Goal: Transaction & Acquisition: Book appointment/travel/reservation

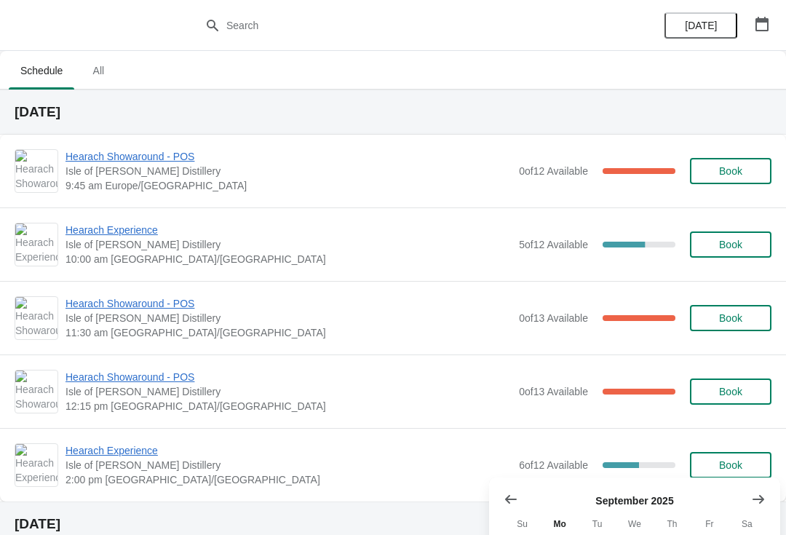
scroll to position [437, 0]
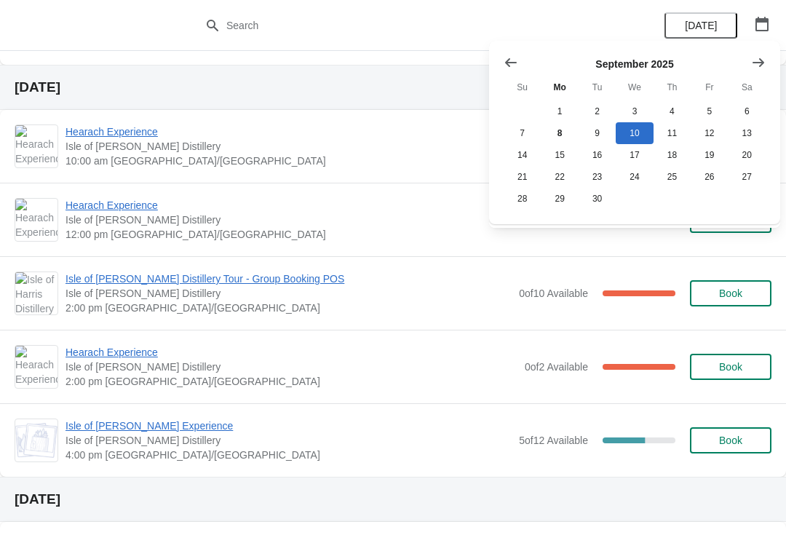
click at [752, 65] on icon "Show next month, October 2025" at bounding box center [758, 62] width 15 height 15
click at [567, 184] on button "20" at bounding box center [559, 177] width 37 height 22
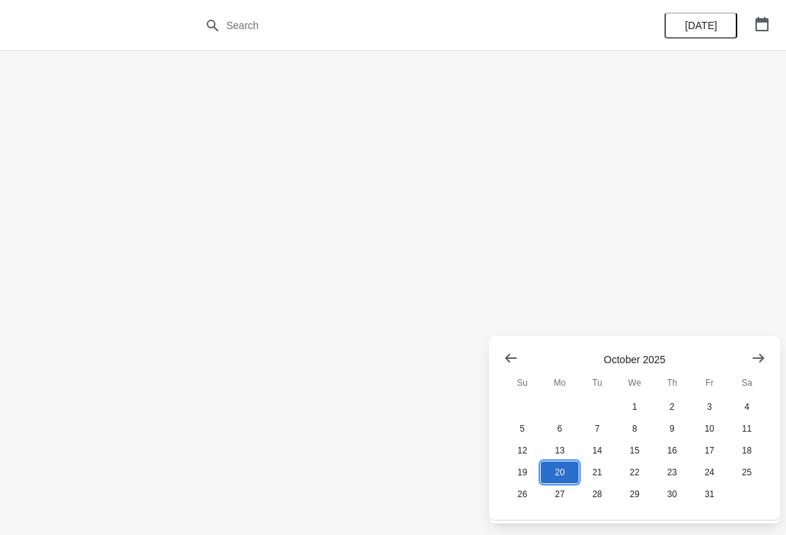
scroll to position [0, 0]
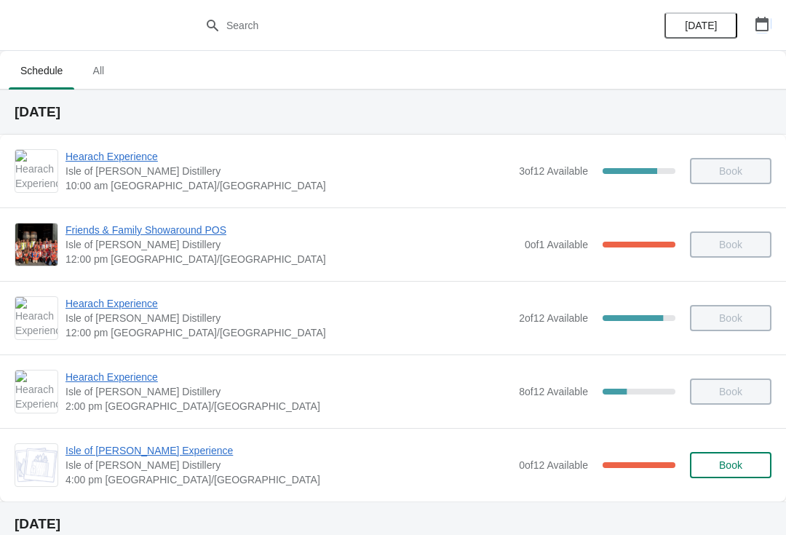
click at [766, 26] on icon "button" at bounding box center [762, 24] width 15 height 15
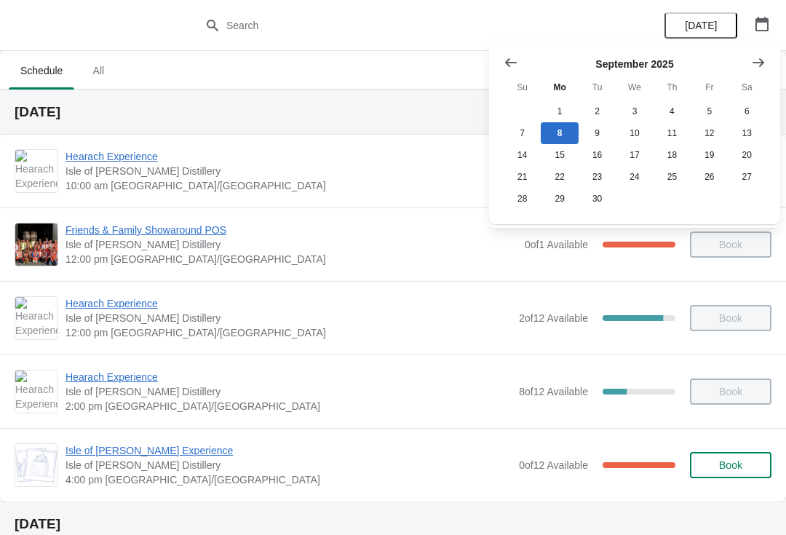
click at [754, 68] on icon "Show next month, October 2025" at bounding box center [758, 62] width 15 height 15
click at [563, 184] on button "20" at bounding box center [559, 177] width 37 height 22
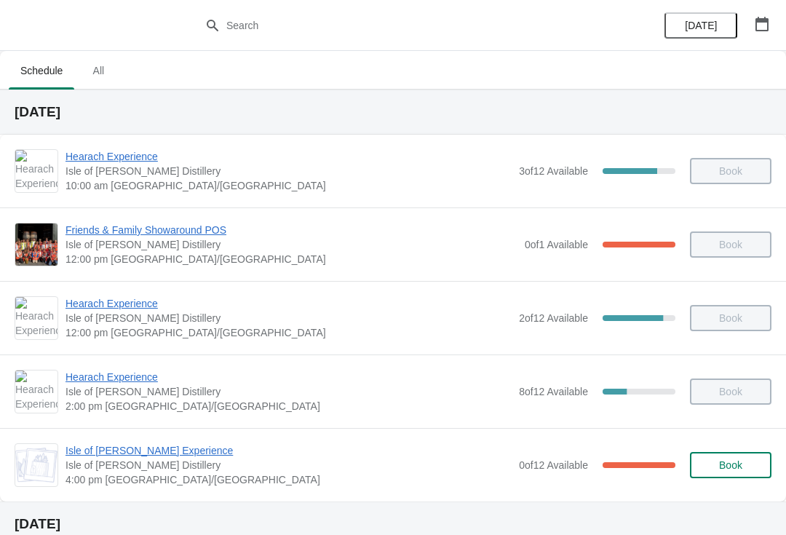
click at [762, 18] on icon "button" at bounding box center [762, 24] width 13 height 15
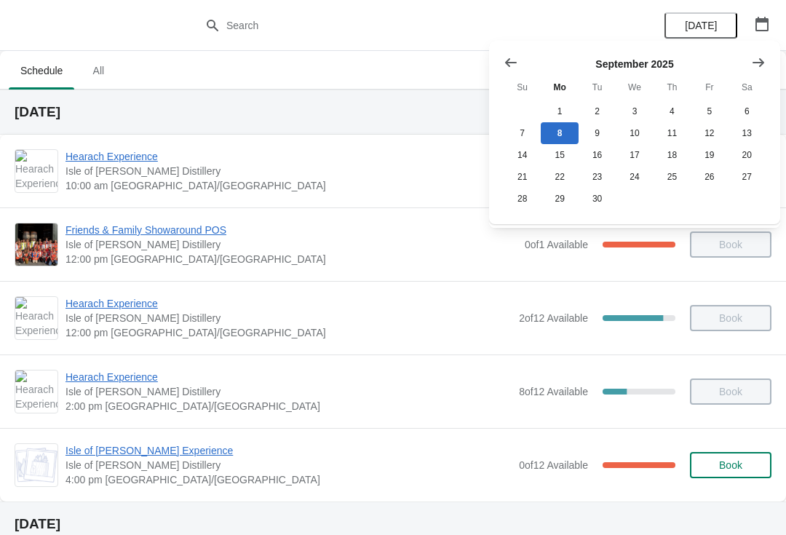
click at [761, 60] on icon "Show next month, October 2025" at bounding box center [758, 62] width 15 height 15
click at [563, 183] on button "20" at bounding box center [559, 177] width 37 height 22
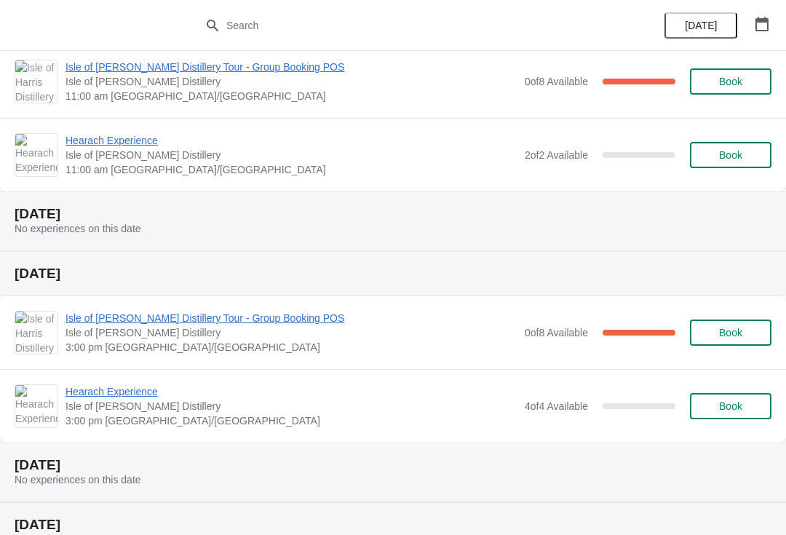
scroll to position [90, 0]
click at [761, 25] on icon "button" at bounding box center [762, 24] width 15 height 15
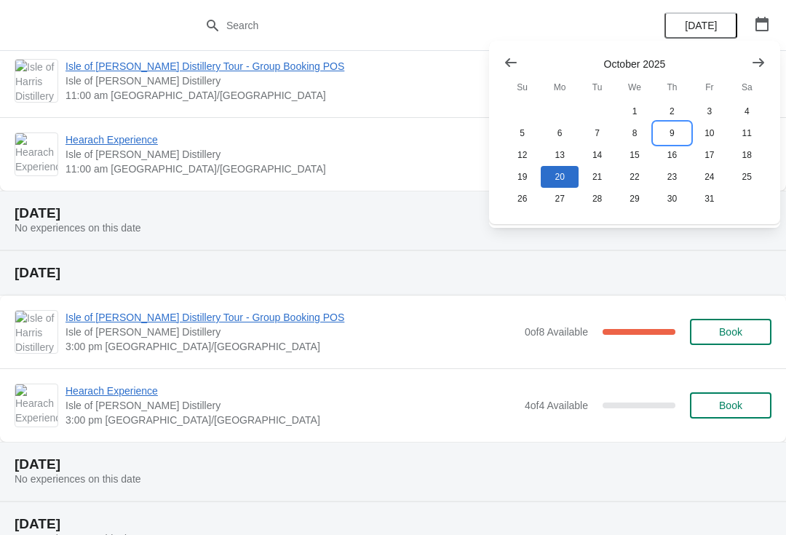
click at [669, 129] on button "9" at bounding box center [672, 133] width 37 height 22
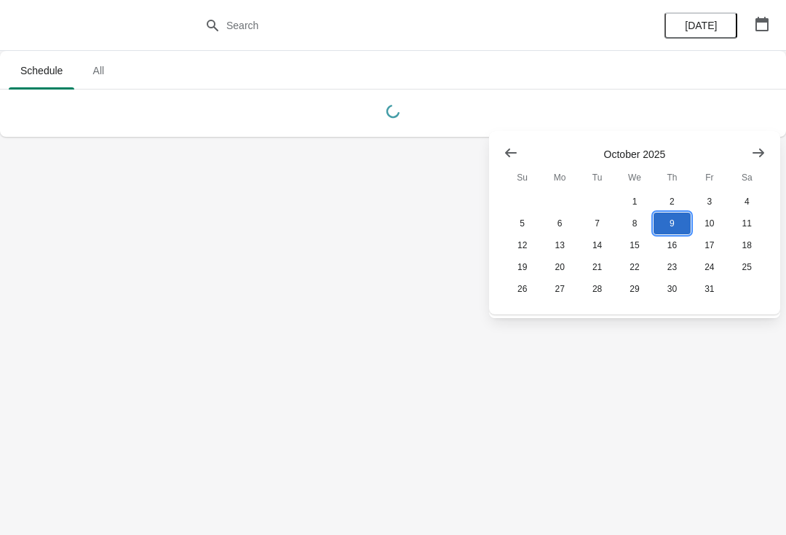
scroll to position [0, 0]
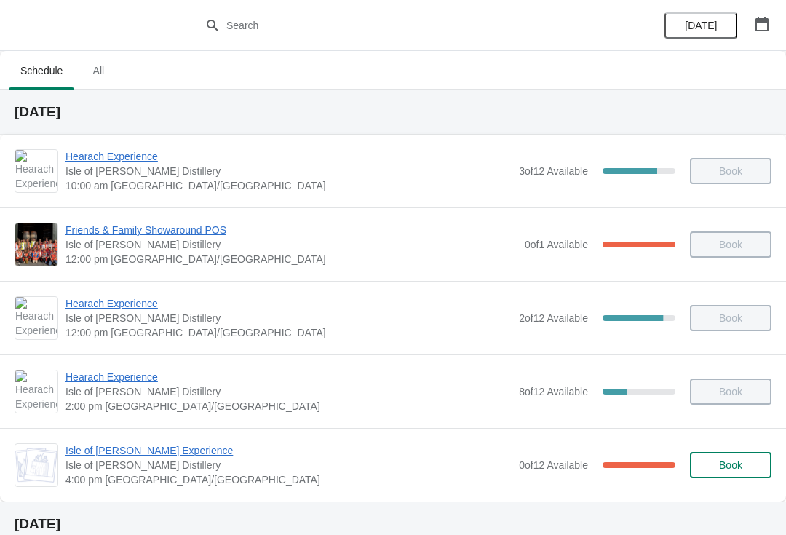
click at [768, 23] on icon "button" at bounding box center [762, 24] width 13 height 15
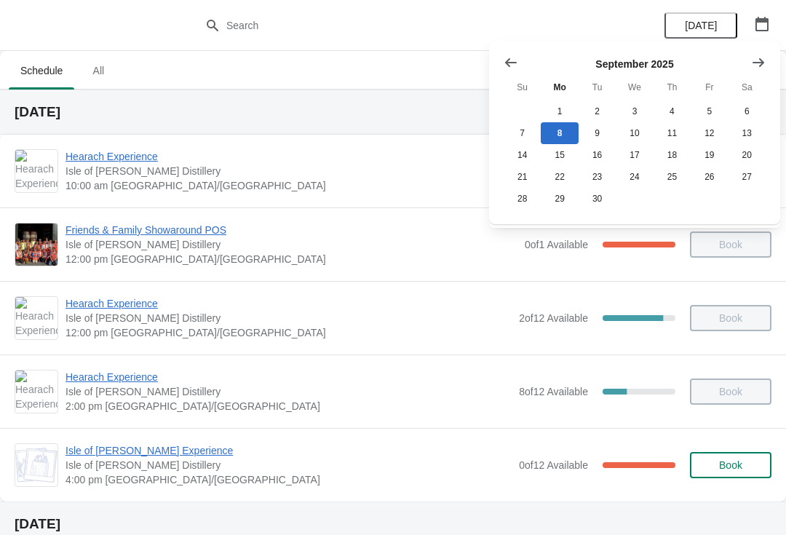
click at [767, 60] on button "Show next month, October 2025" at bounding box center [759, 63] width 26 height 26
click at [683, 137] on button "9" at bounding box center [672, 133] width 37 height 22
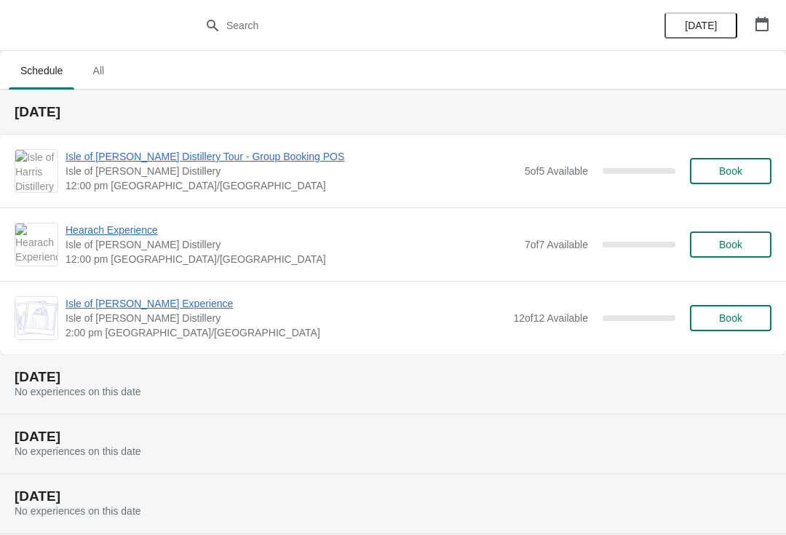
click at [743, 171] on span "Book" at bounding box center [730, 171] width 23 height 12
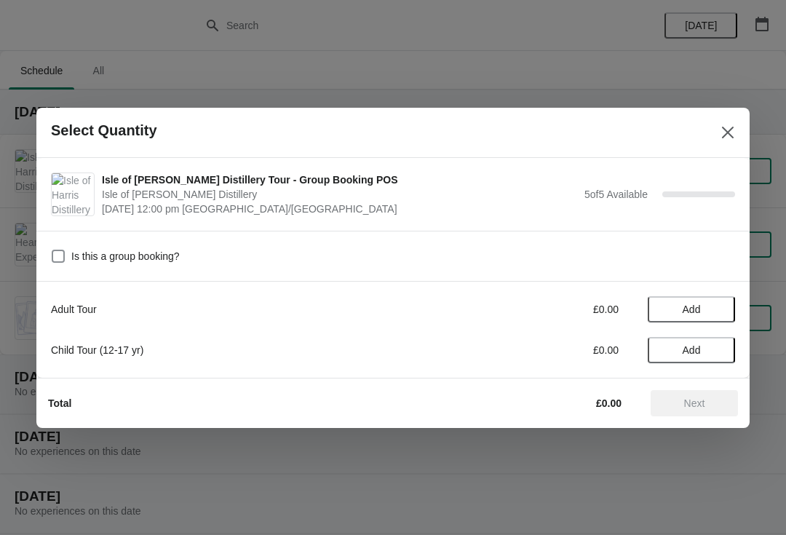
click at [706, 305] on span "Add" at bounding box center [691, 310] width 61 height 12
click at [718, 307] on icon at bounding box center [716, 308] width 15 height 15
click at [719, 310] on icon at bounding box center [716, 308] width 15 height 15
click at [719, 312] on icon at bounding box center [716, 308] width 15 height 15
click at [722, 312] on icon at bounding box center [716, 308] width 15 height 15
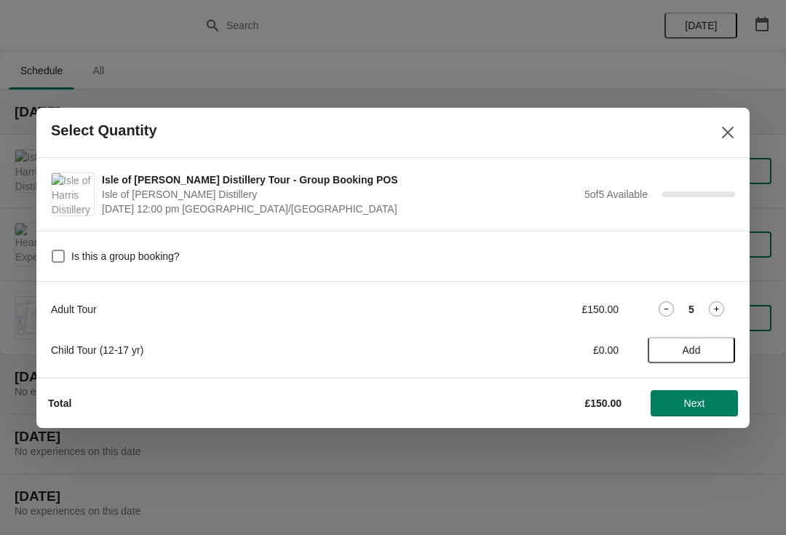
click at [713, 409] on button "Next" at bounding box center [694, 403] width 87 height 26
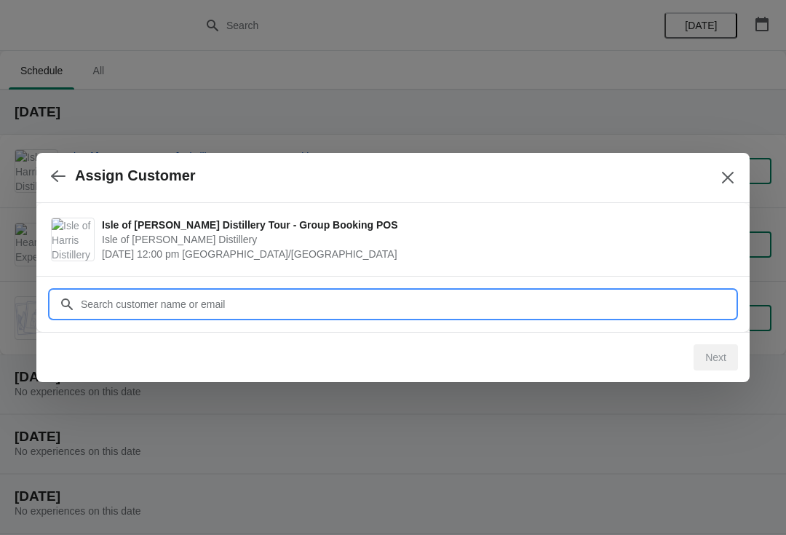
click at [361, 296] on input "Customer" at bounding box center [407, 304] width 655 height 26
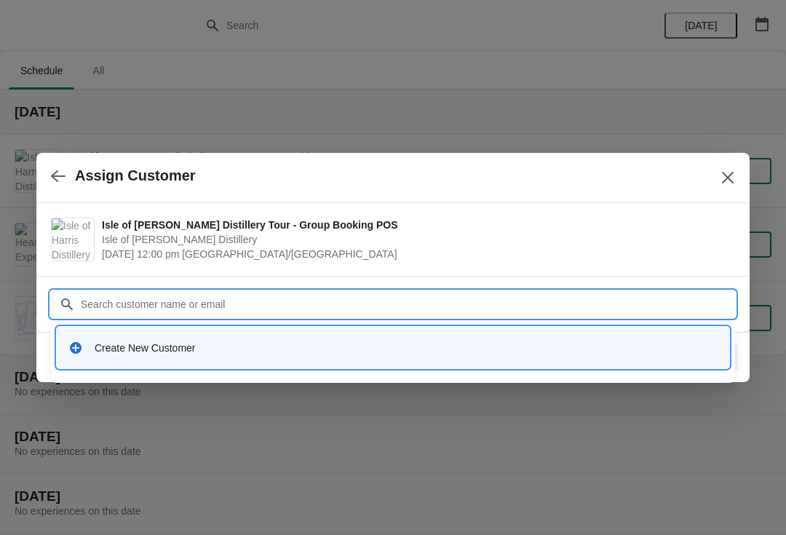
click at [206, 353] on div "Create New Customer" at bounding box center [406, 348] width 623 height 15
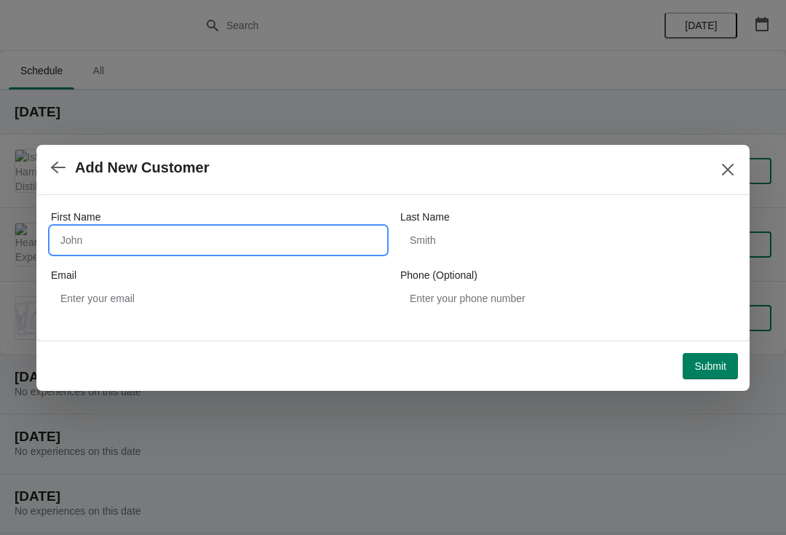
click at [132, 232] on input "First Name" at bounding box center [218, 240] width 335 height 26
type input "Marcus"
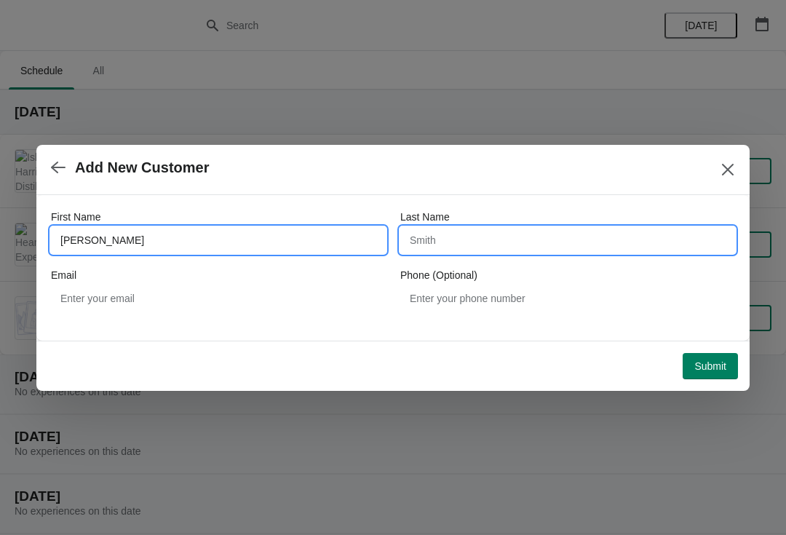
click at [518, 240] on input "Last Name" at bounding box center [567, 240] width 335 height 26
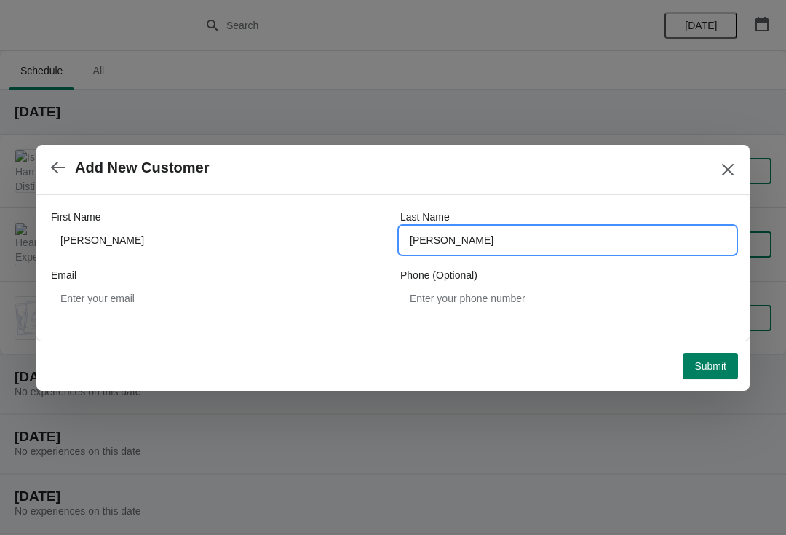
type input "McAdam"
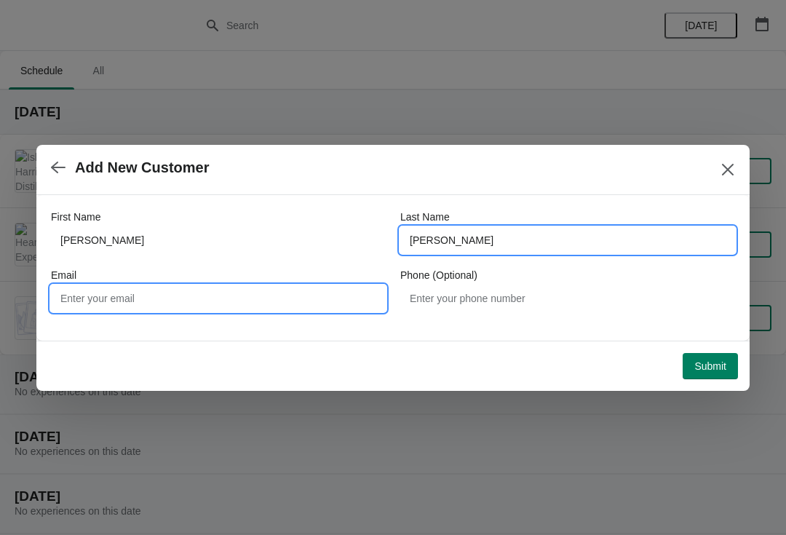
click at [226, 305] on input "Email" at bounding box center [218, 298] width 335 height 26
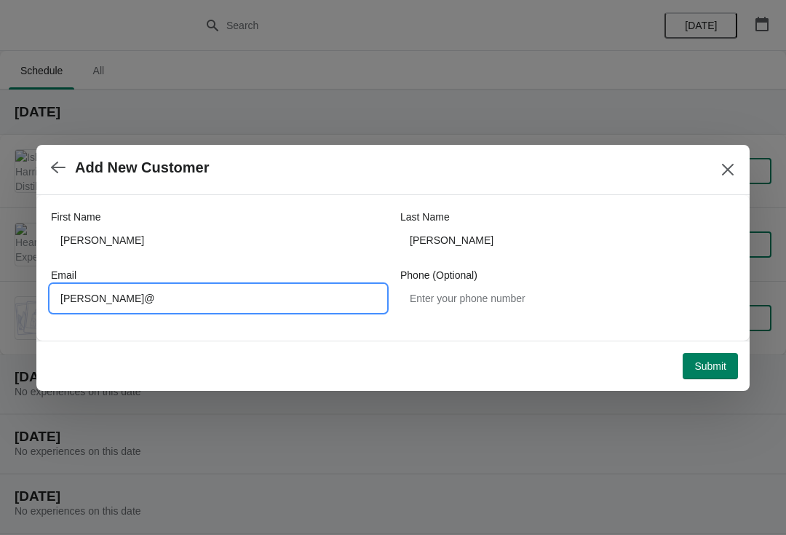
click at [178, 305] on input "marcus@" at bounding box center [218, 298] width 335 height 26
type input "marcus@skyephotoacademy.com"
click at [711, 364] on span "Submit" at bounding box center [711, 366] width 32 height 12
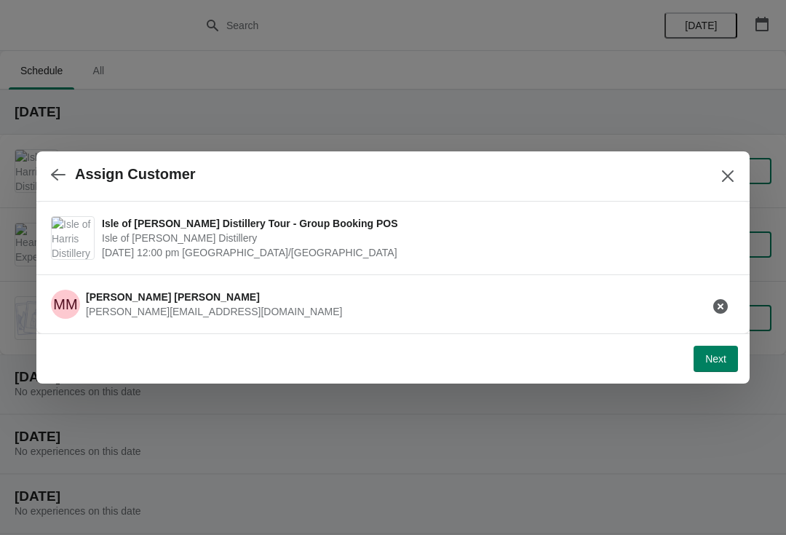
click at [712, 363] on span "Next" at bounding box center [716, 359] width 21 height 12
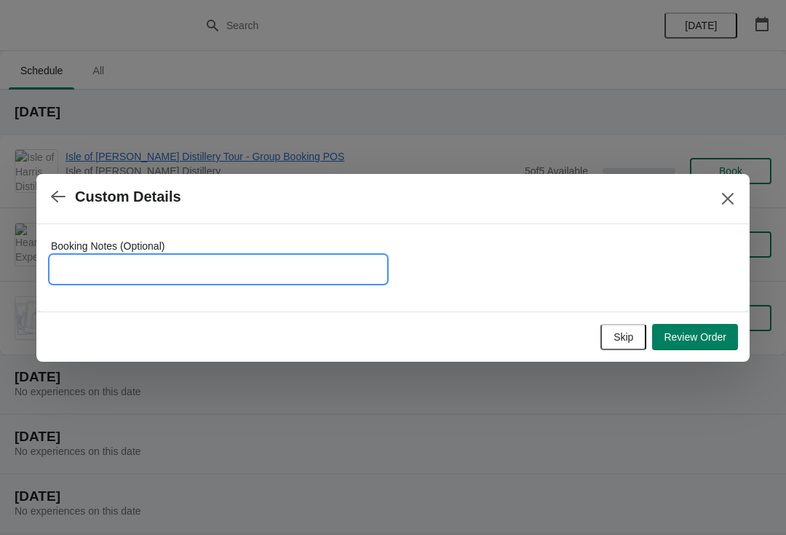
click at [86, 276] on input "Booking Notes (Optional)" at bounding box center [218, 269] width 335 height 26
click at [339, 425] on div at bounding box center [393, 267] width 786 height 535
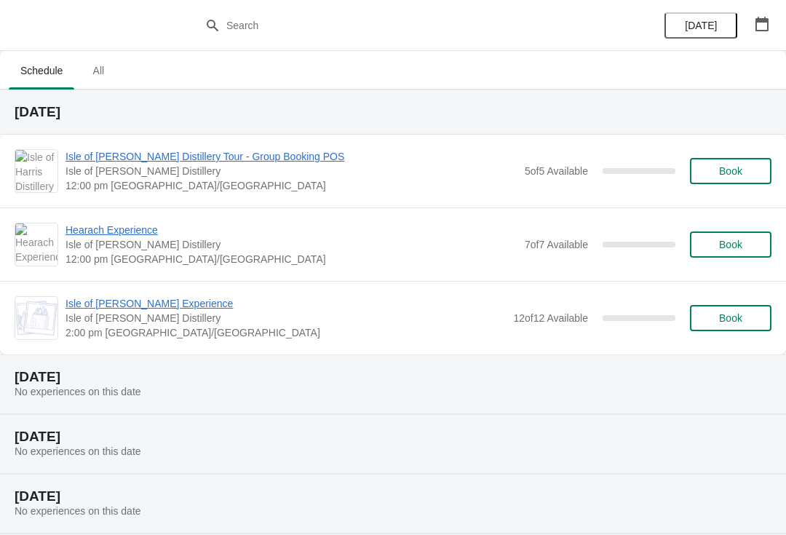
click at [736, 176] on span "Book" at bounding box center [730, 171] width 23 height 12
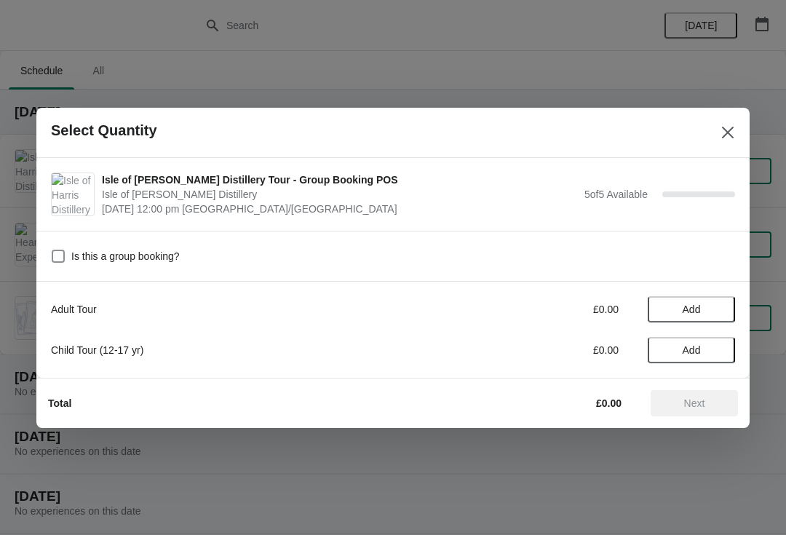
click at [719, 299] on button "Add" at bounding box center [691, 309] width 87 height 26
click at [714, 313] on icon at bounding box center [716, 308] width 15 height 15
click at [714, 315] on icon at bounding box center [716, 308] width 15 height 15
click at [716, 312] on icon at bounding box center [716, 308] width 15 height 15
click at [717, 312] on icon at bounding box center [716, 308] width 15 height 15
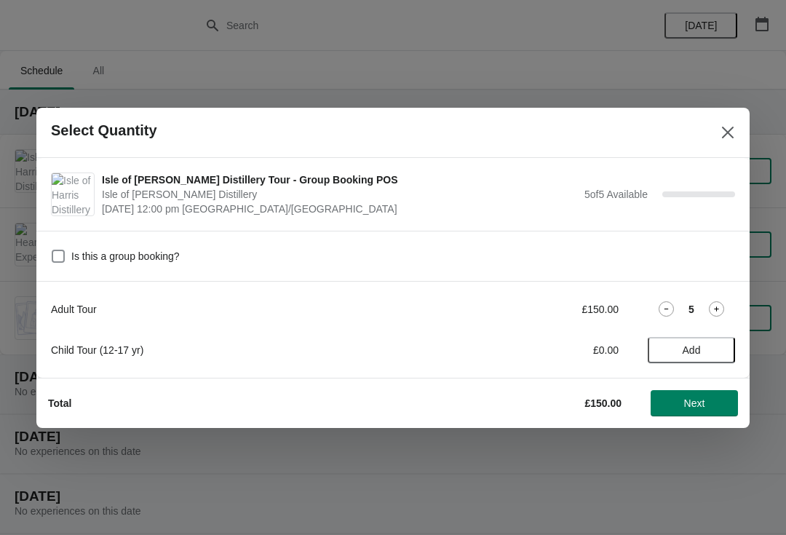
click at [690, 410] on button "Next" at bounding box center [694, 403] width 87 height 26
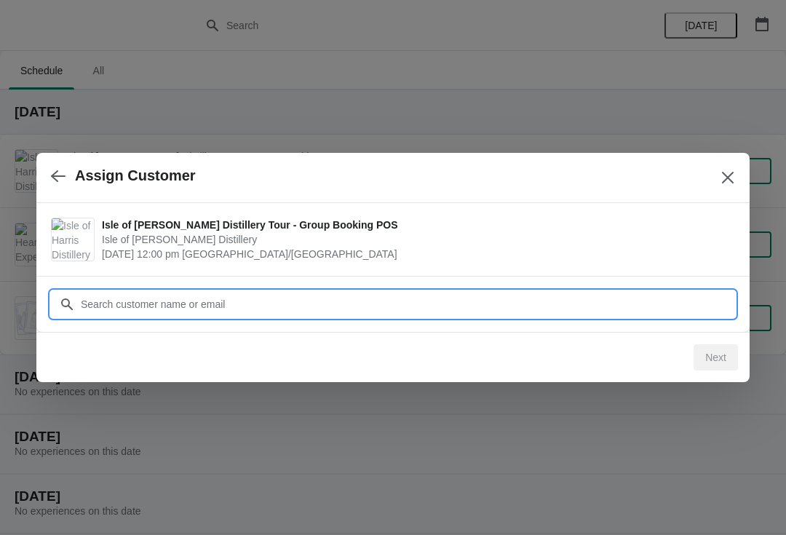
click at [436, 295] on input "Customer" at bounding box center [407, 304] width 655 height 26
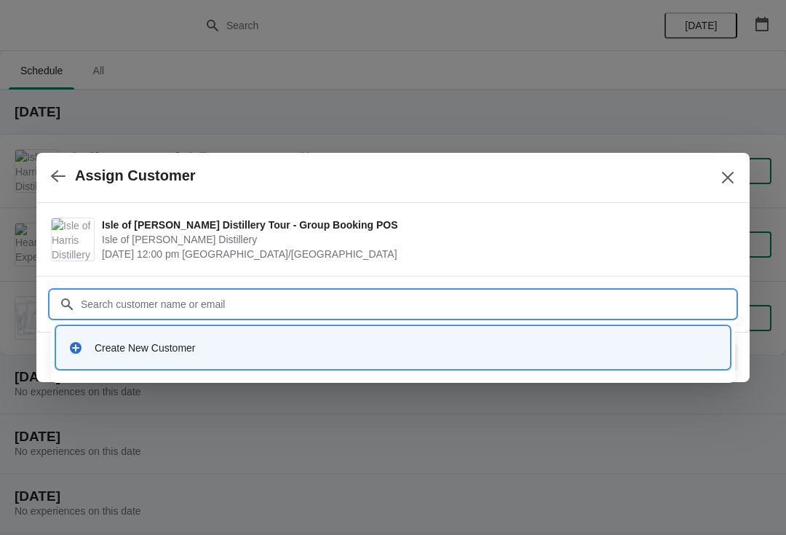
click at [266, 360] on div "Create New Customer" at bounding box center [393, 348] width 661 height 30
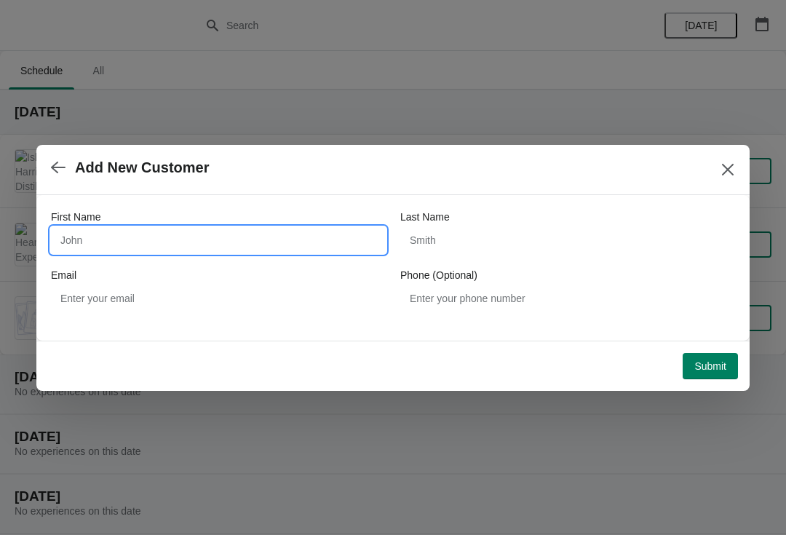
click at [183, 229] on input "First Name" at bounding box center [218, 240] width 335 height 26
type input "Marcus"
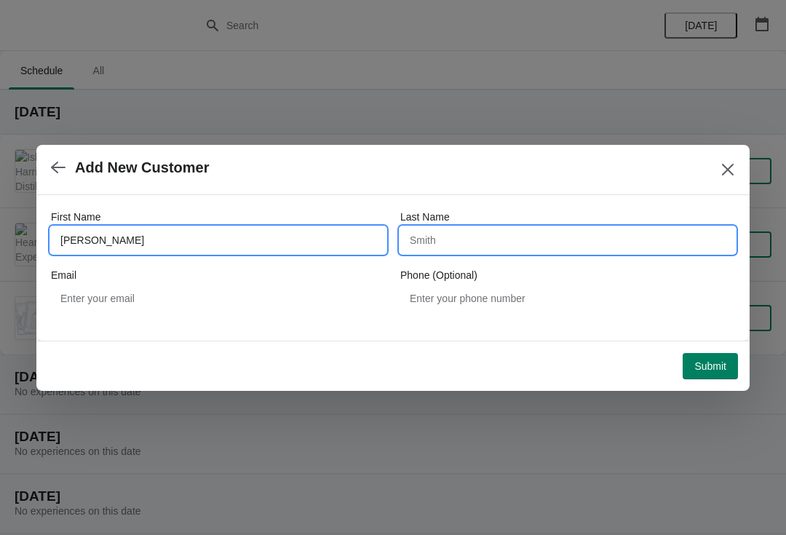
click at [518, 231] on input "Last Name" at bounding box center [567, 240] width 335 height 26
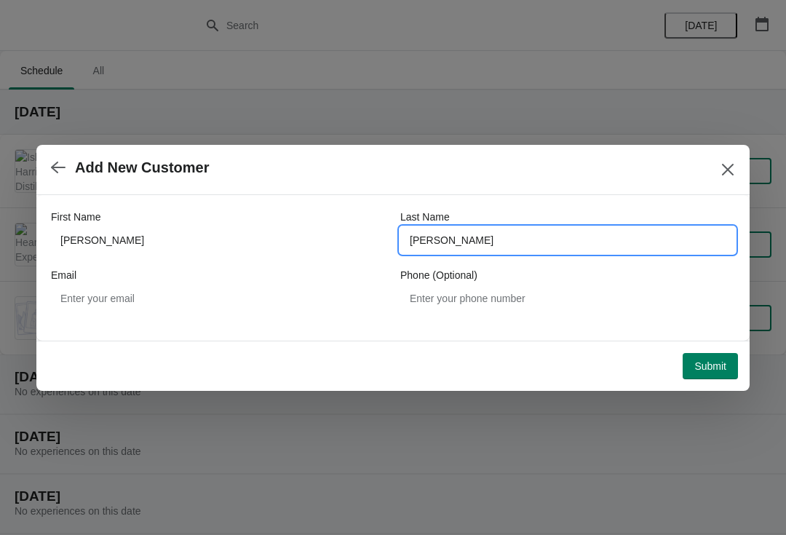
type input "McAdam"
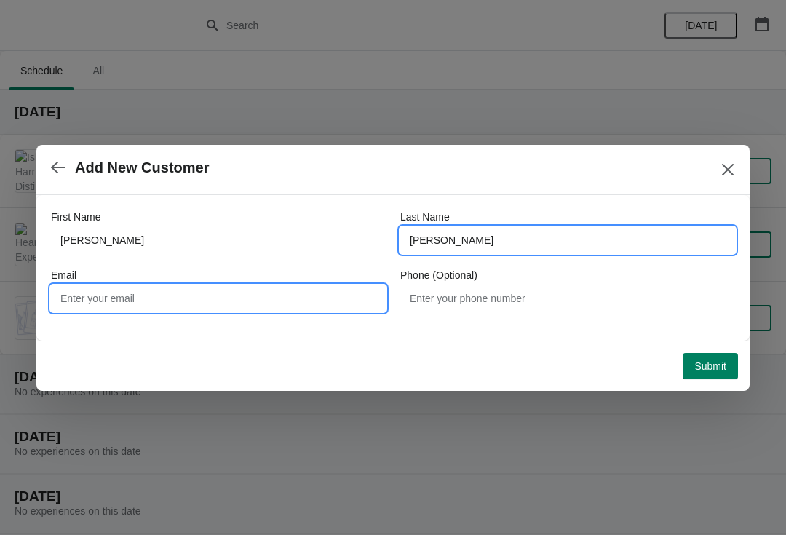
click at [210, 309] on input "Email" at bounding box center [218, 298] width 335 height 26
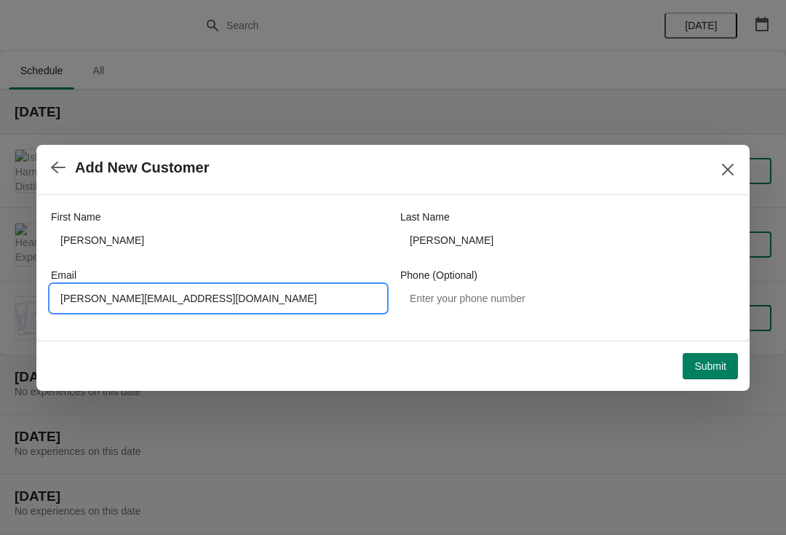
type input "Marcus@skyephotoacademy.com"
click at [702, 376] on button "Submit" at bounding box center [710, 366] width 55 height 26
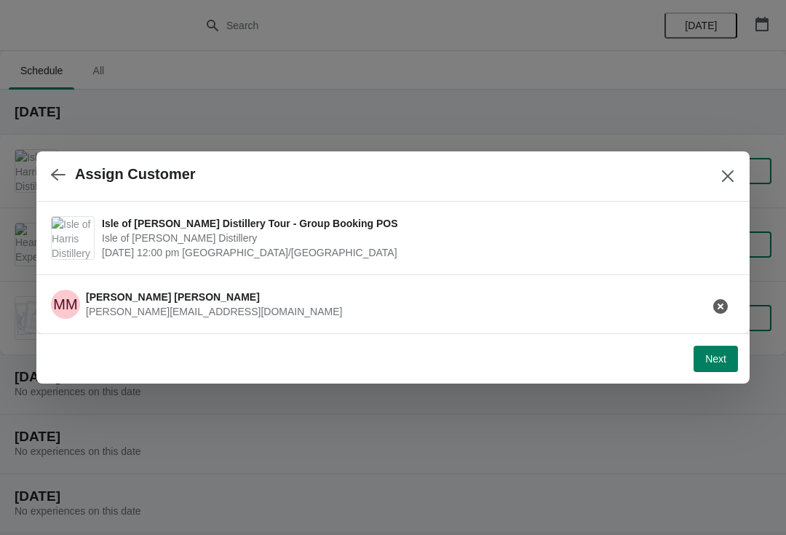
click at [716, 369] on button "Next" at bounding box center [716, 359] width 44 height 26
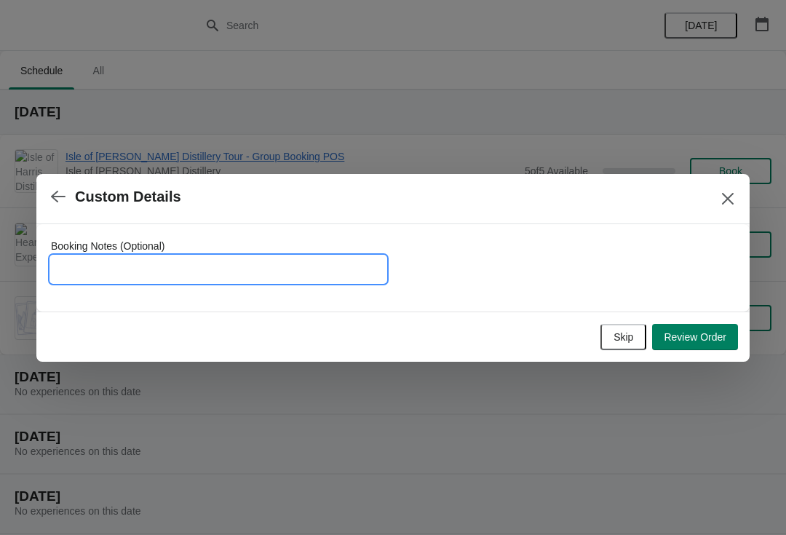
click at [90, 267] on input "Booking Notes (Optional)" at bounding box center [218, 269] width 335 height 26
type input "Group to pay on arrival"
click at [718, 340] on span "Review Order" at bounding box center [695, 337] width 63 height 12
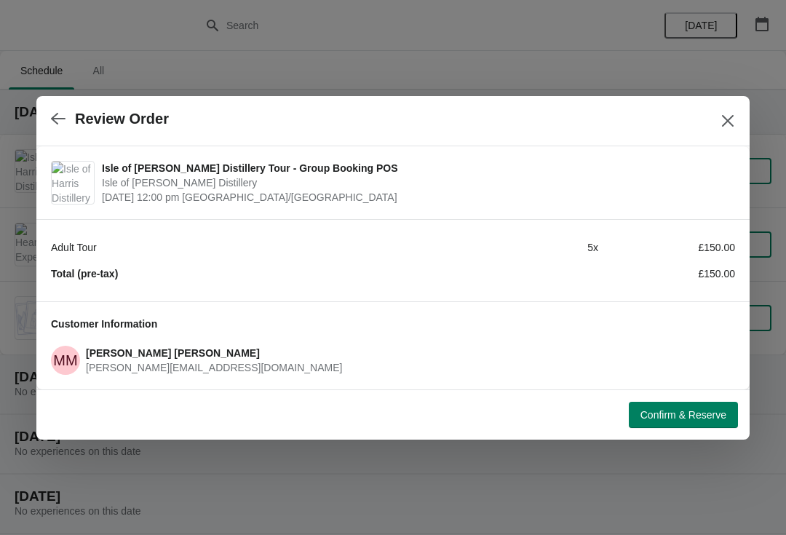
click at [698, 423] on button "Confirm & Reserve" at bounding box center [683, 415] width 109 height 26
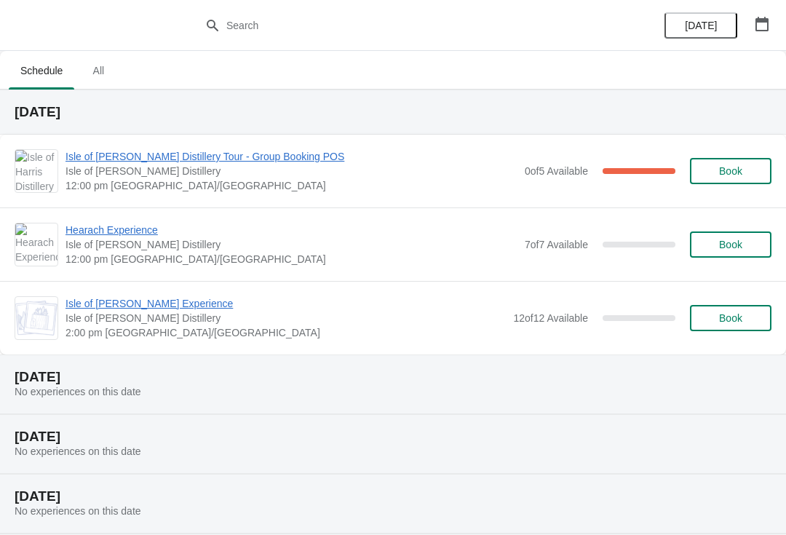
click at [26, 82] on span "Schedule" at bounding box center [42, 71] width 66 height 26
